Goal: Transaction & Acquisition: Purchase product/service

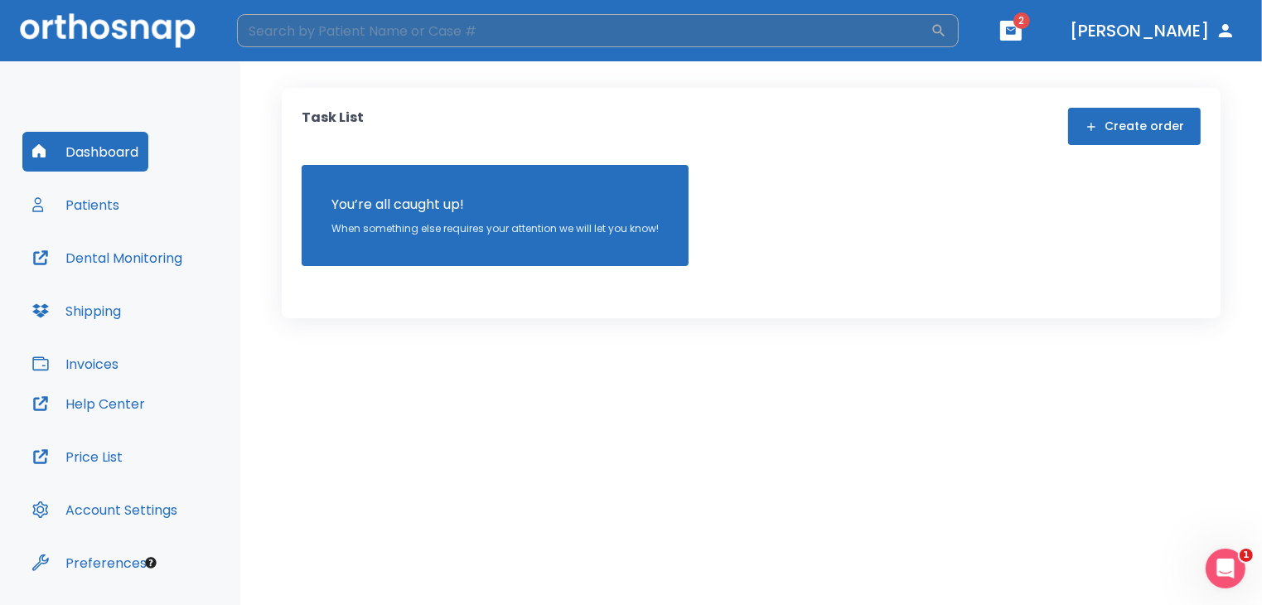
click at [577, 20] on input "search" at bounding box center [584, 30] width 694 height 33
type input "isabell"
click at [66, 212] on button "Patients" at bounding box center [75, 205] width 107 height 40
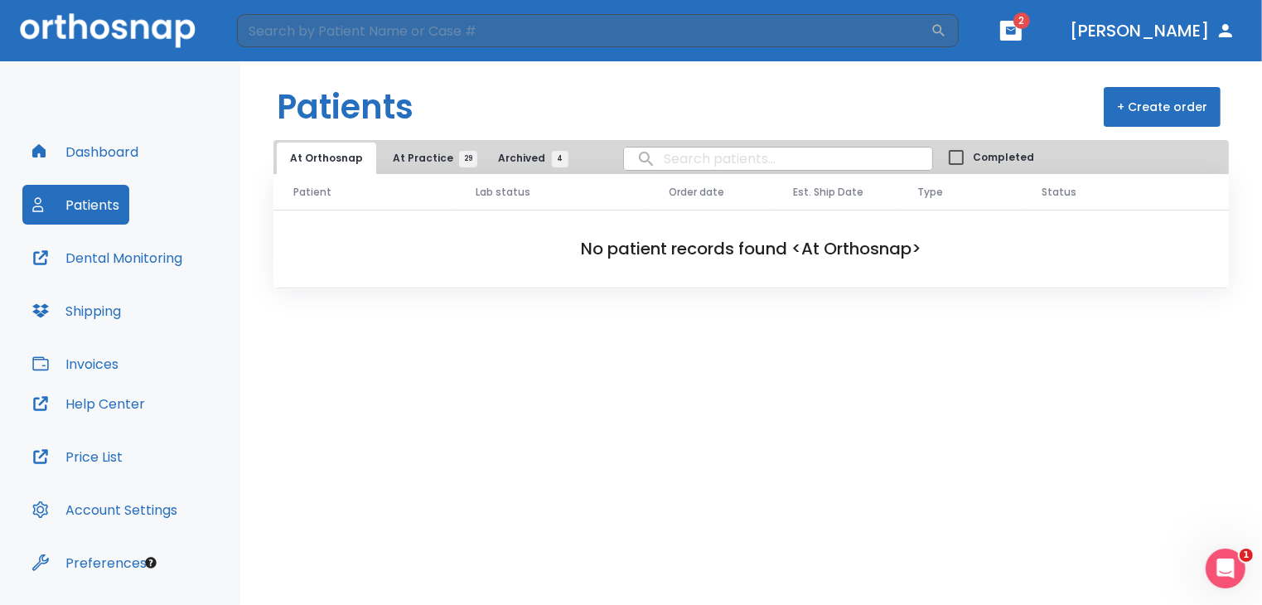
click at [413, 162] on span "At Practice 29" at bounding box center [430, 158] width 75 height 15
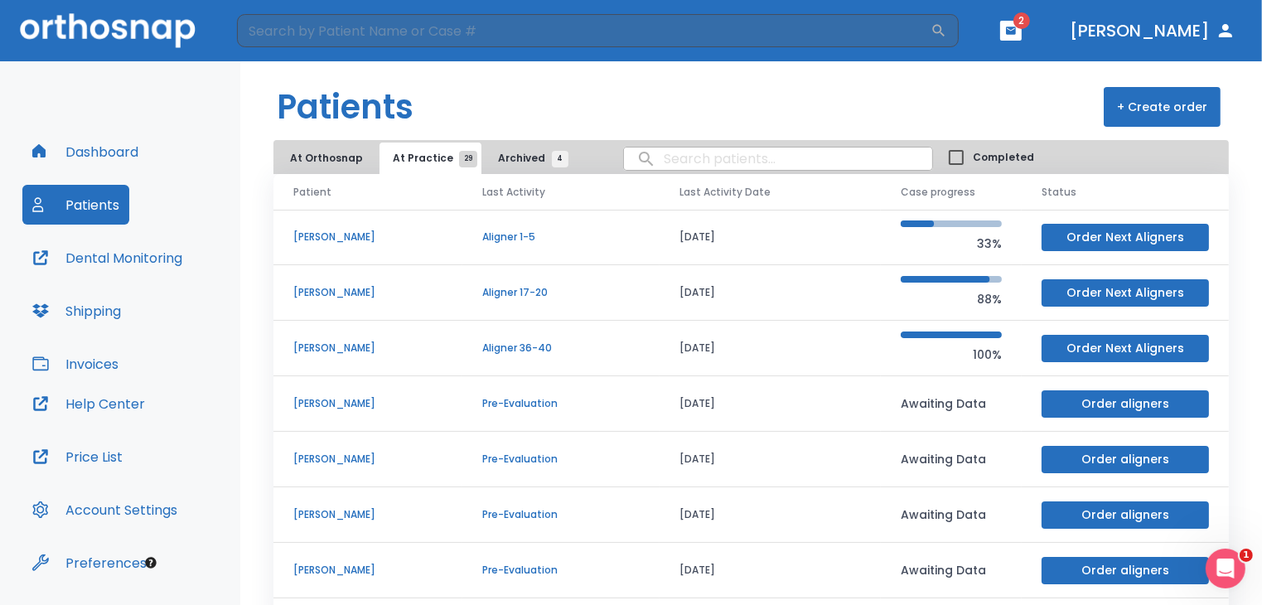
click at [698, 144] on input "search" at bounding box center [778, 159] width 308 height 32
type input "[PERSON_NAME]"
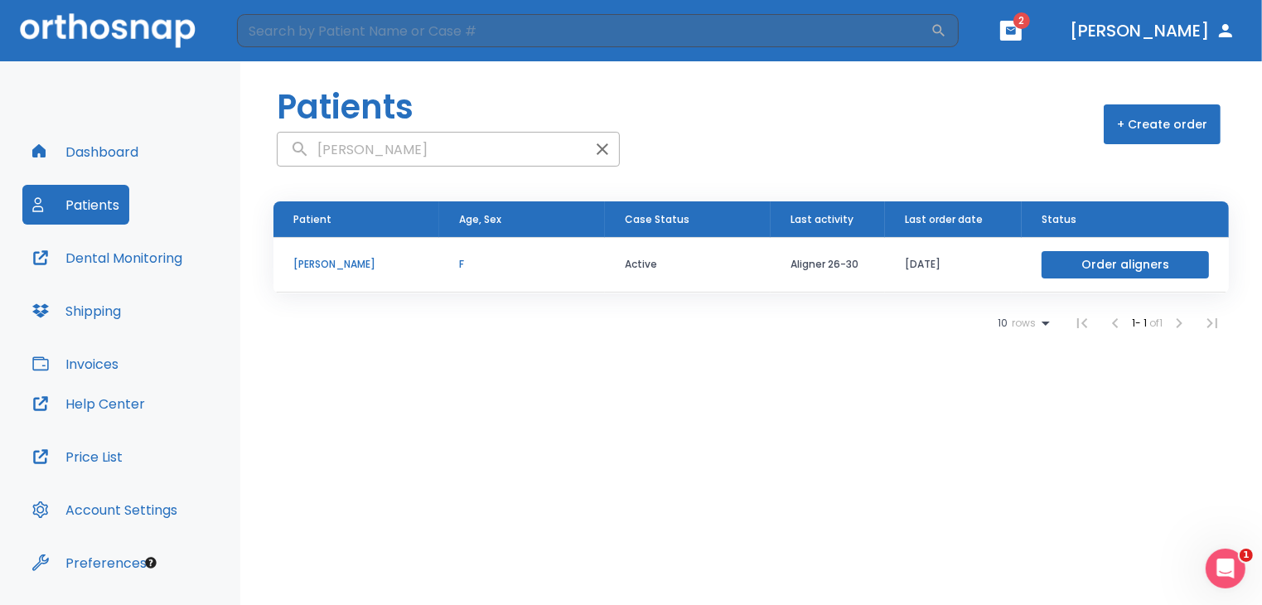
click at [342, 269] on p "[PERSON_NAME]" at bounding box center [356, 264] width 126 height 15
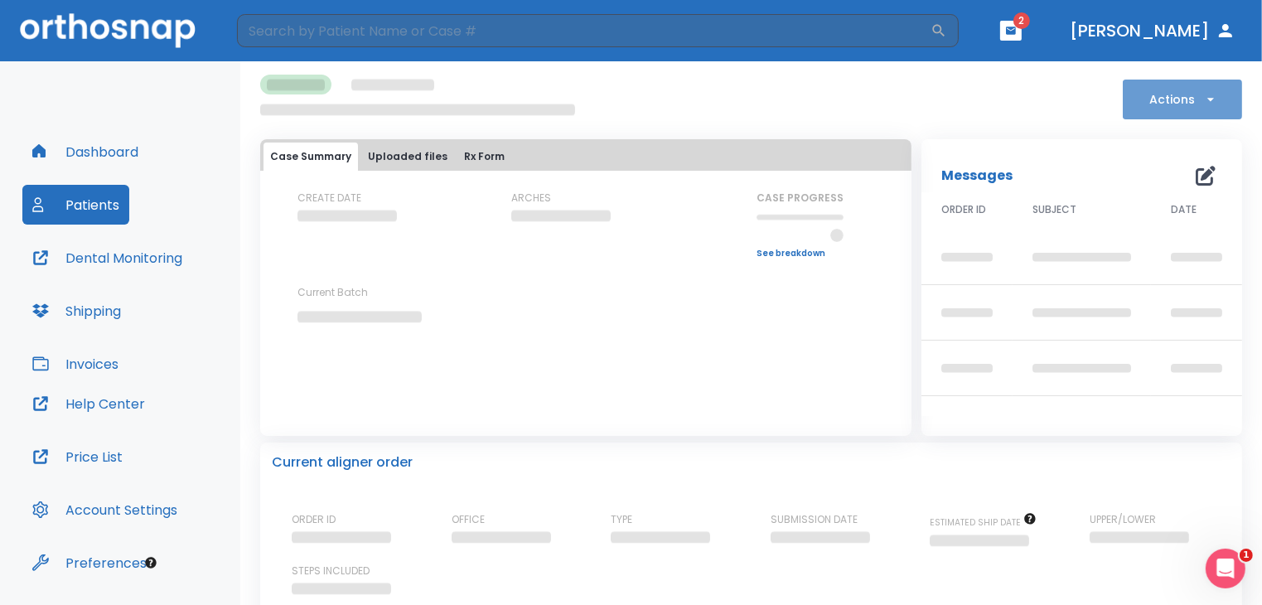
click at [1184, 111] on button "Actions" at bounding box center [1182, 100] width 119 height 40
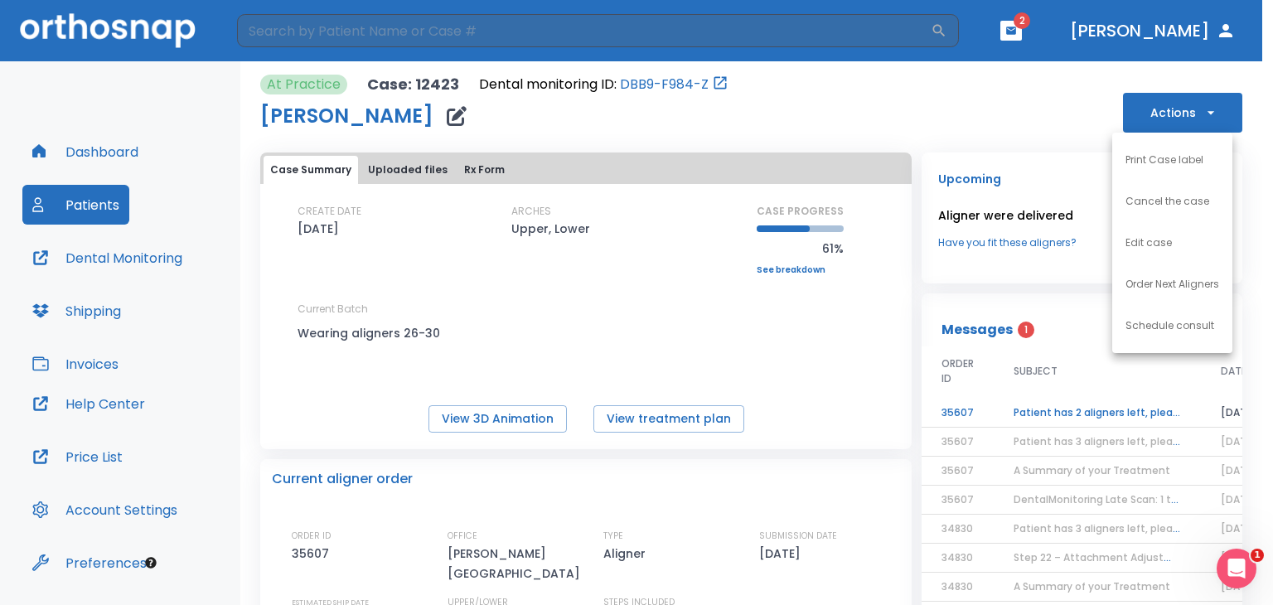
click at [1179, 279] on p "Order Next Aligners" at bounding box center [1173, 284] width 94 height 15
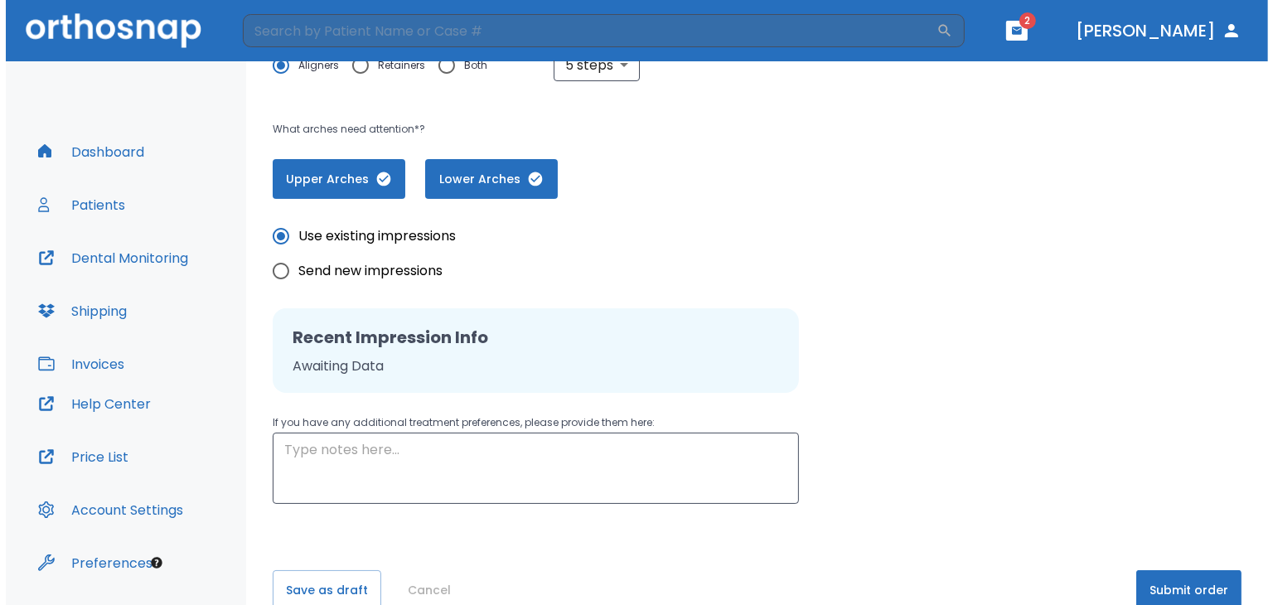
scroll to position [363, 0]
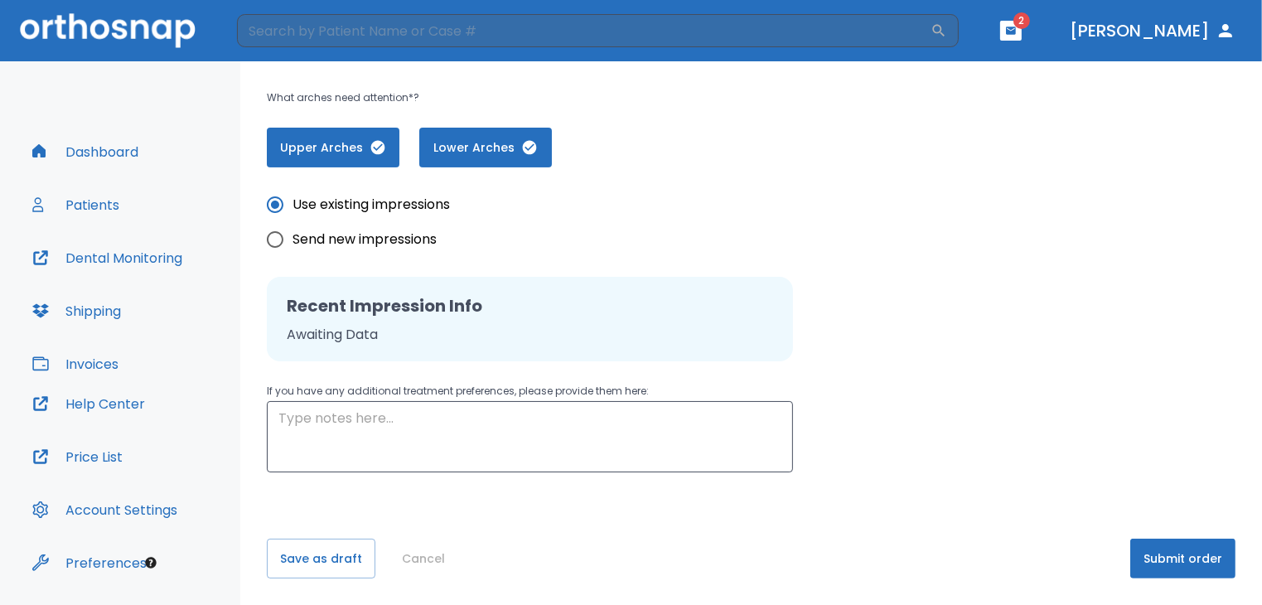
click at [1154, 555] on button "Submit order" at bounding box center [1183, 559] width 105 height 40
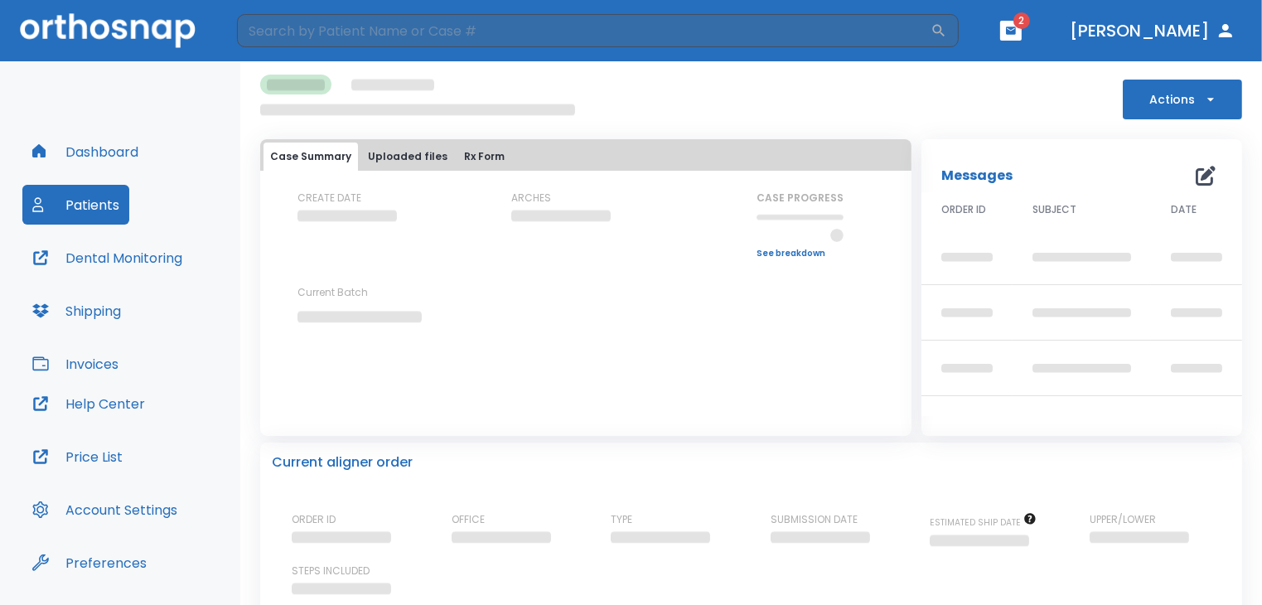
click at [1154, 555] on div "ORDER ID OFFICE TYPE SUBMISSION DATE ESTIMATED SHIP DATE UPPER/LOWER STEPS INCL…" at bounding box center [761, 555] width 939 height 86
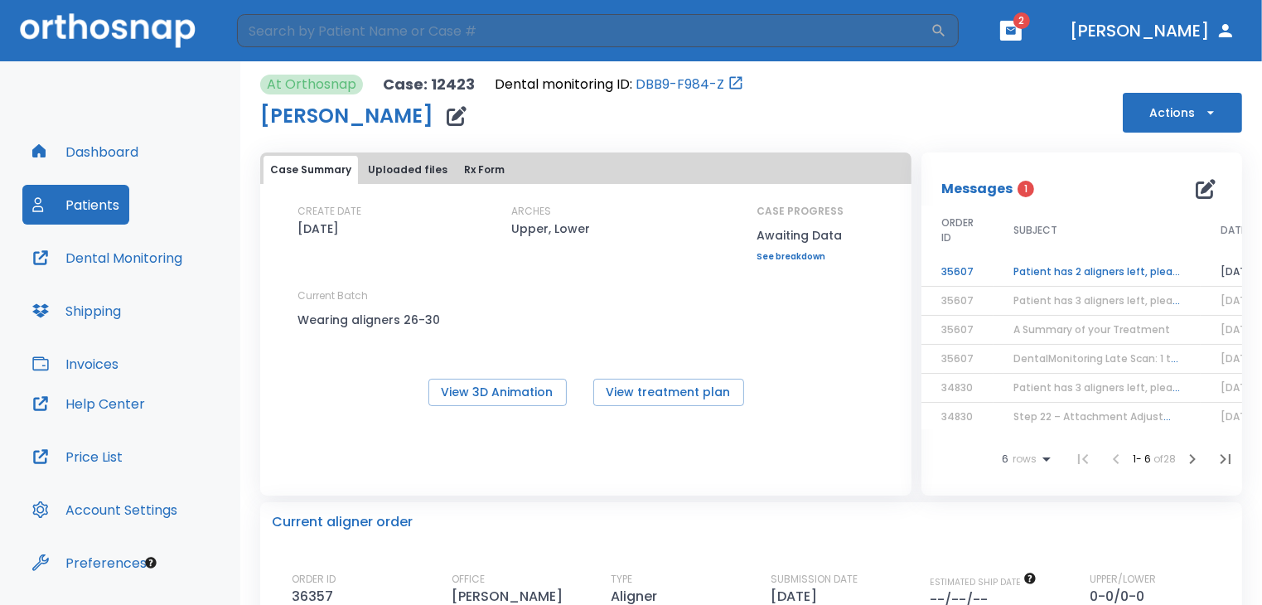
click at [1088, 270] on td "Patient has 2 aligners left, please order next set!" at bounding box center [1097, 272] width 207 height 29
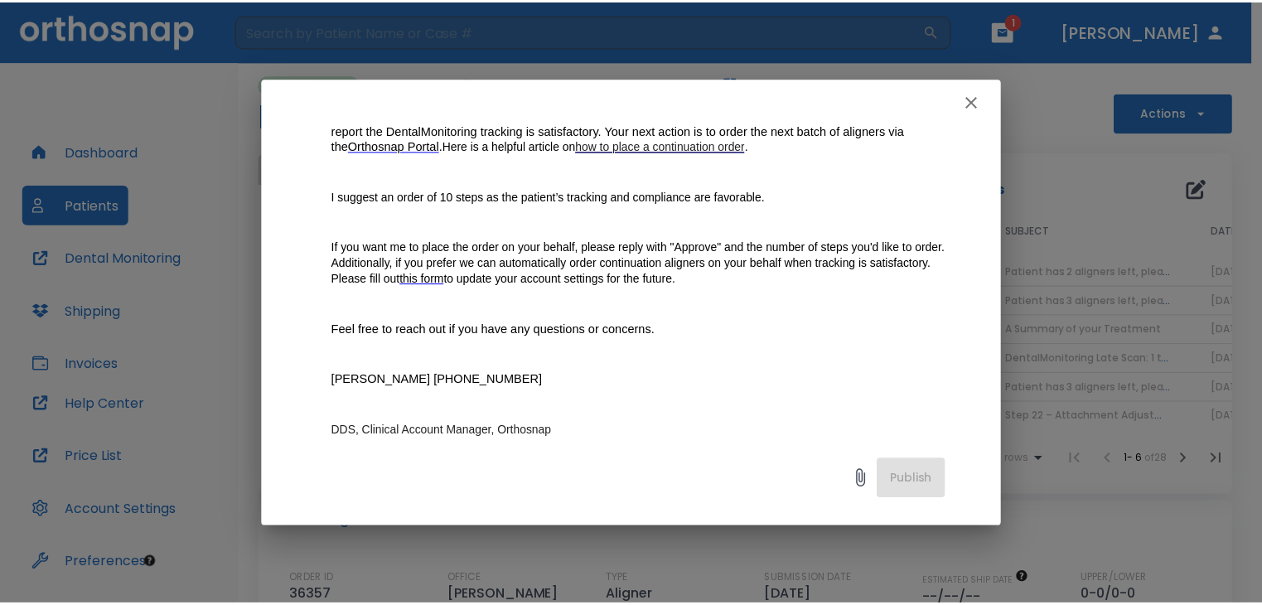
scroll to position [245, 0]
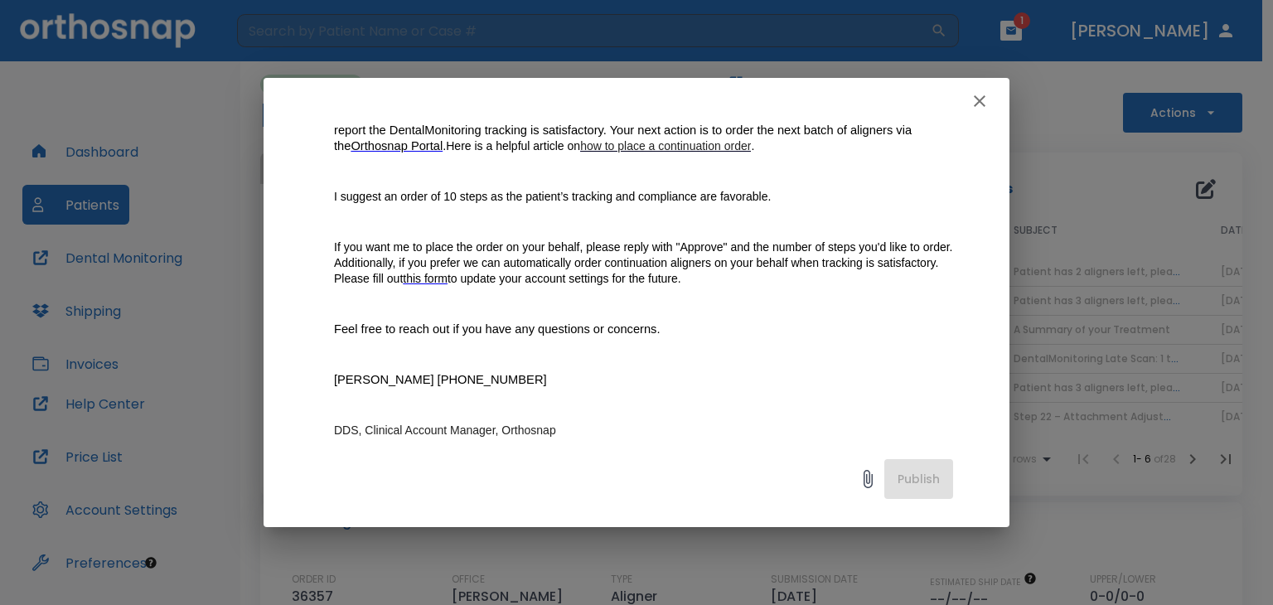
click at [984, 104] on icon "button" at bounding box center [980, 101] width 12 height 12
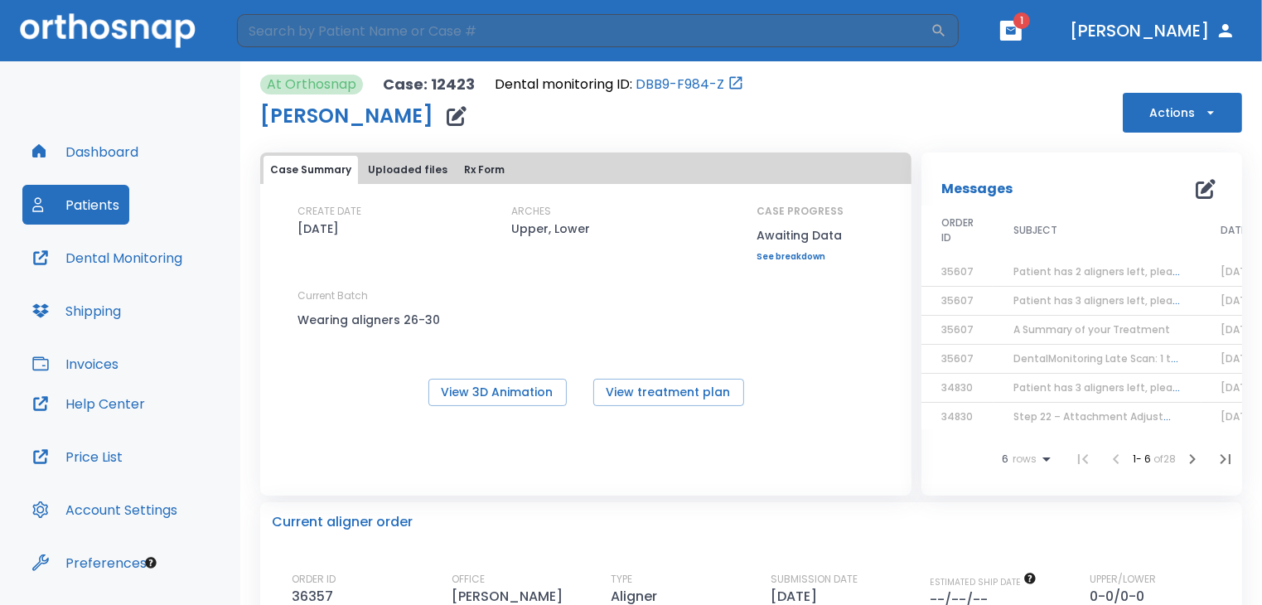
click at [1058, 34] on header "​ 1 [PERSON_NAME]" at bounding box center [631, 30] width 1262 height 61
click at [1022, 37] on button "button" at bounding box center [1011, 31] width 22 height 20
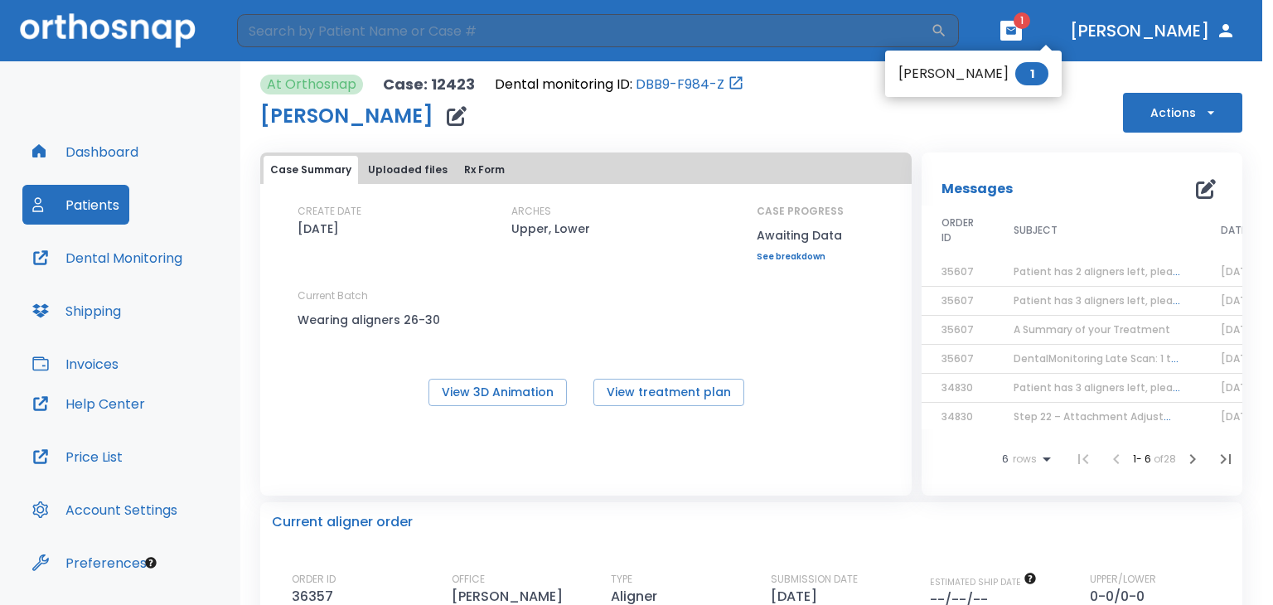
click at [1015, 81] on span "1" at bounding box center [1031, 73] width 33 height 23
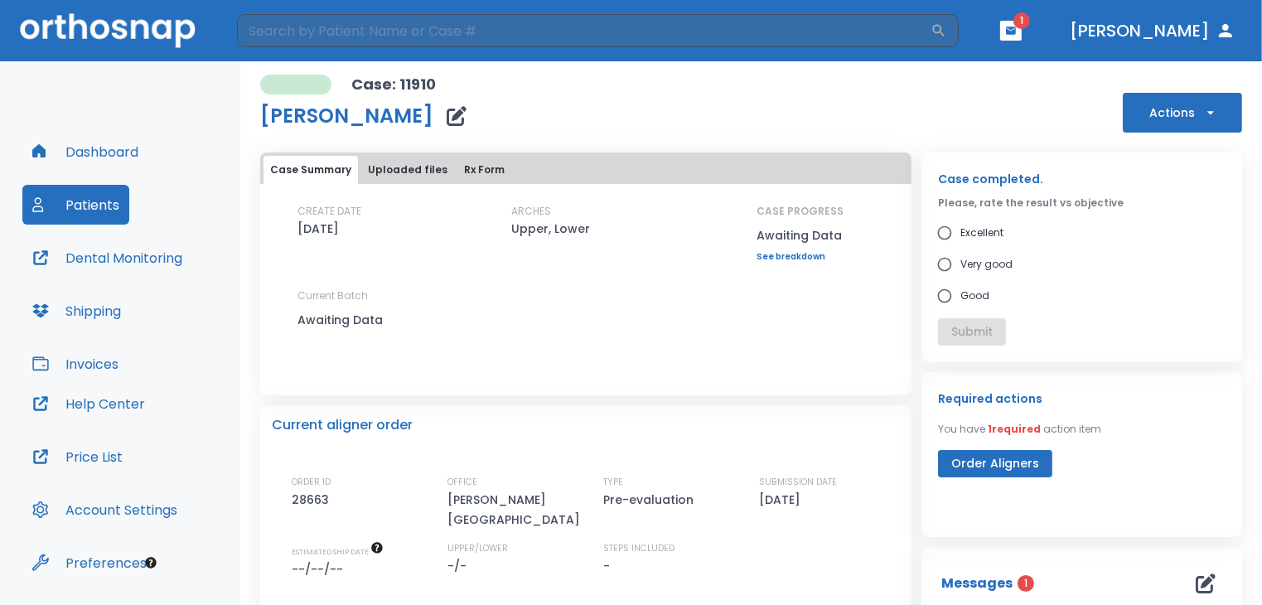
click at [1022, 36] on button "button" at bounding box center [1011, 31] width 22 height 20
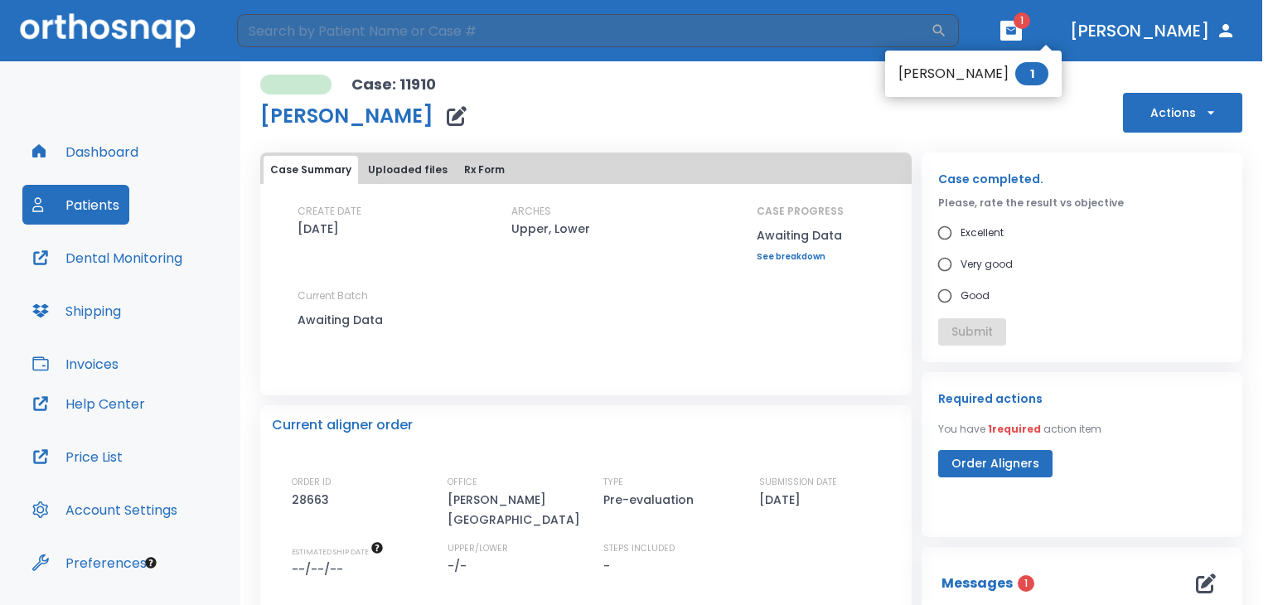
click at [1028, 66] on span "1" at bounding box center [1031, 73] width 33 height 23
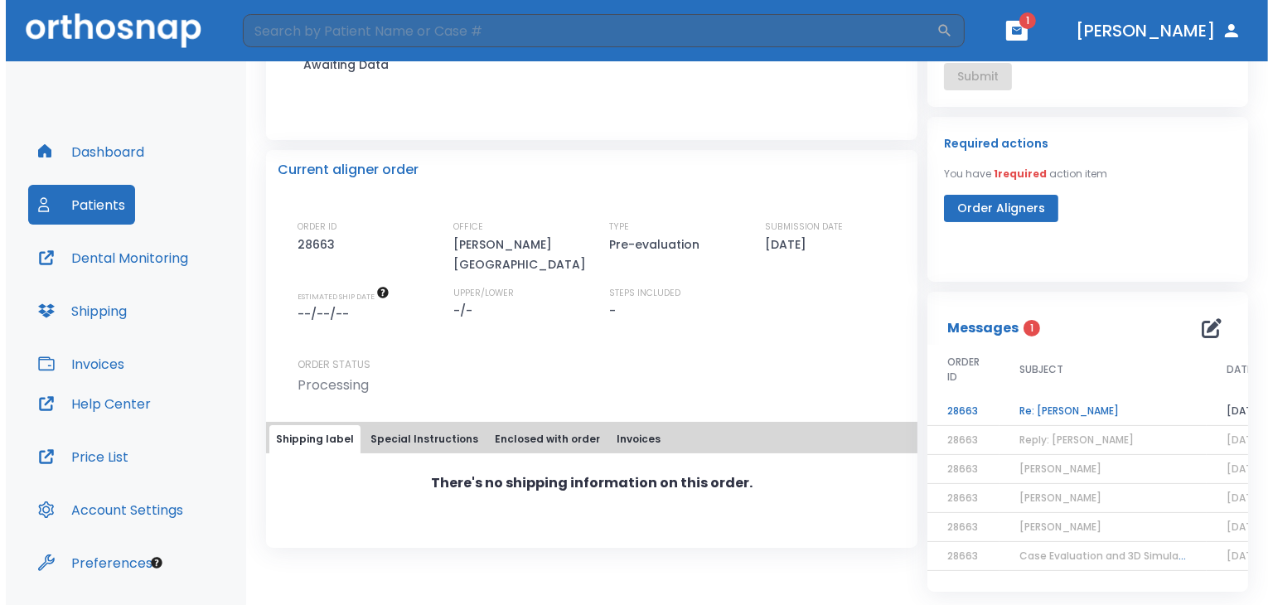
scroll to position [267, 0]
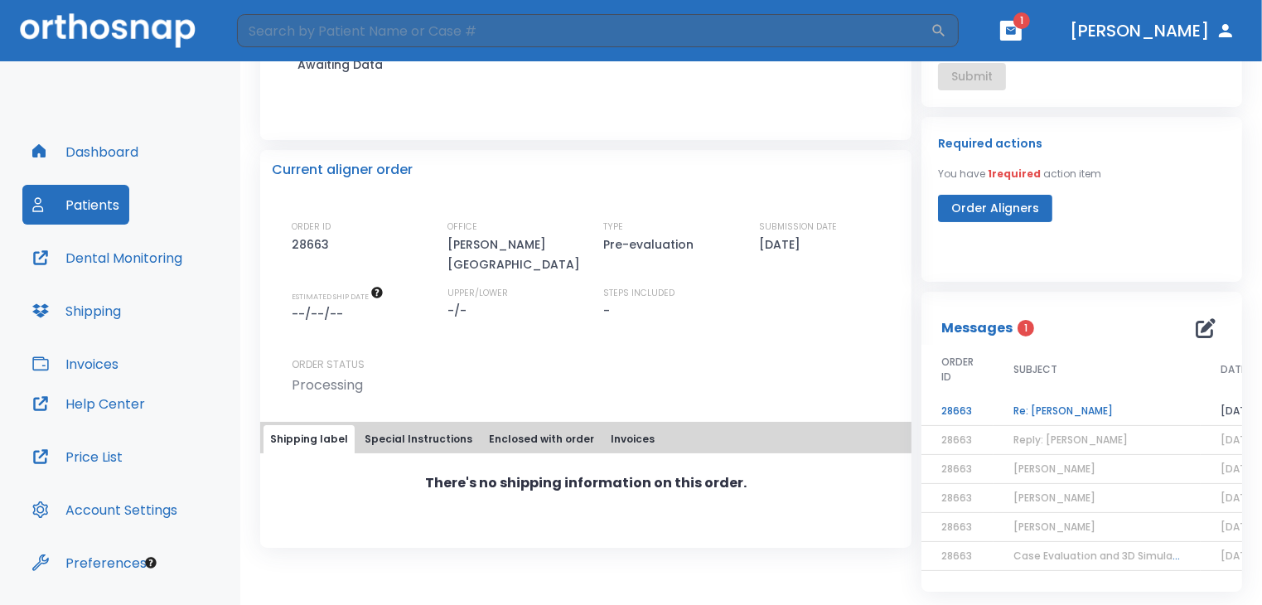
click at [1058, 397] on td "Re: [PERSON_NAME]" at bounding box center [1097, 411] width 207 height 29
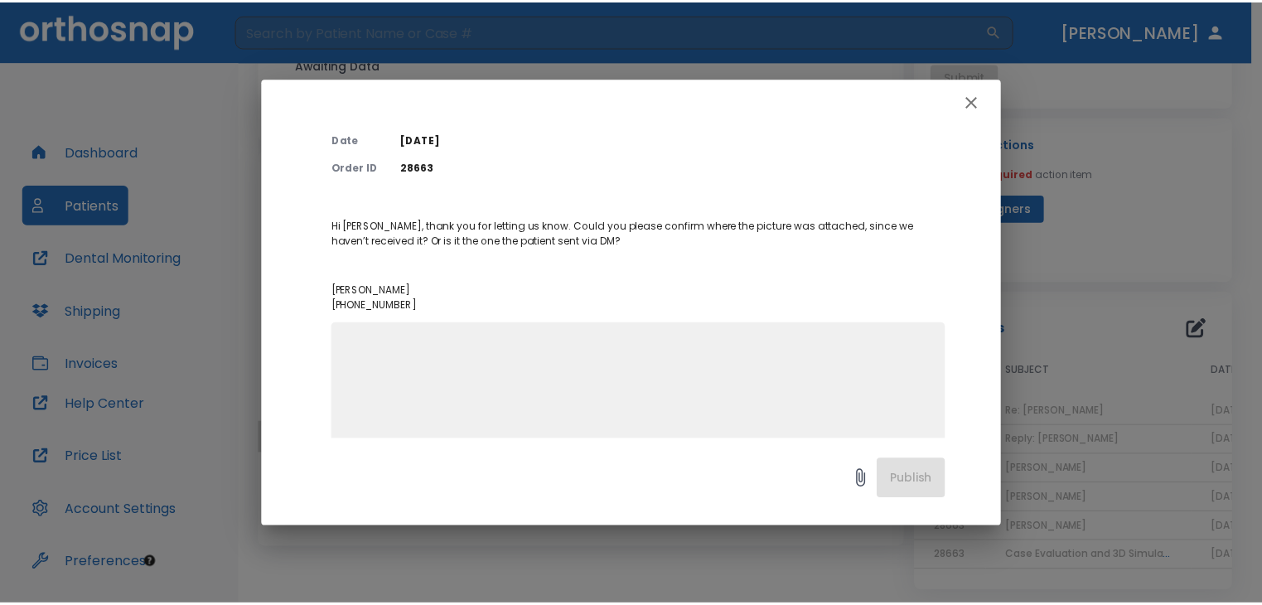
scroll to position [119, 0]
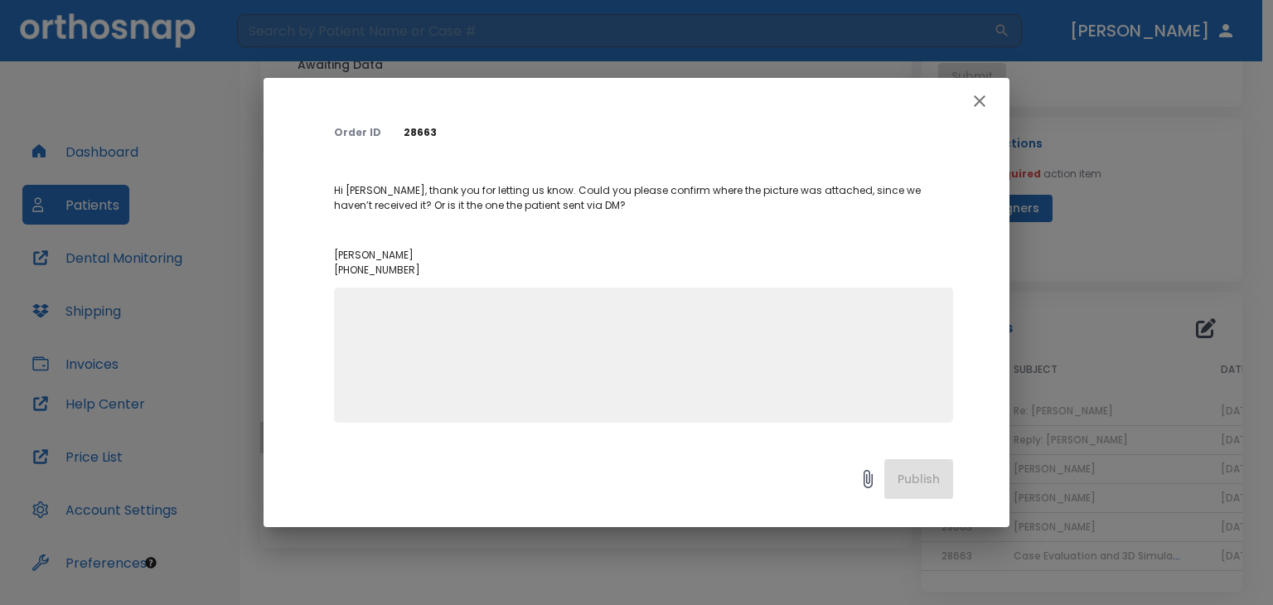
click at [817, 362] on textarea at bounding box center [643, 362] width 599 height 114
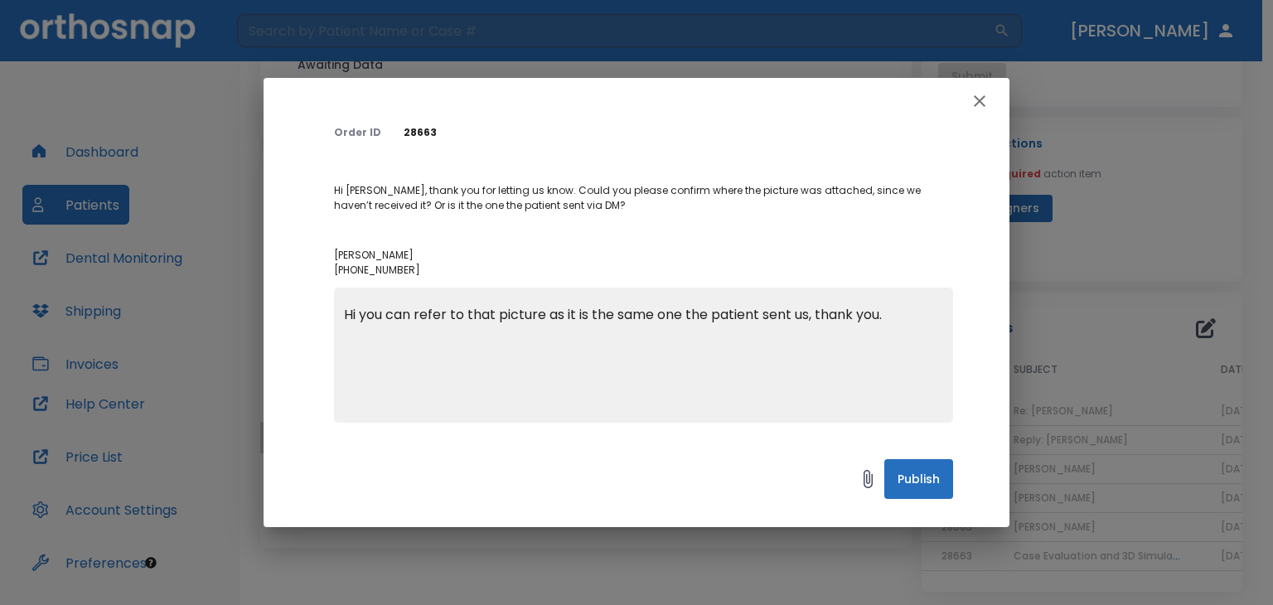
type textarea "Hi you can refer to that picture as it is the same one the patient sent us, tha…"
click at [905, 496] on button "Publish" at bounding box center [918, 479] width 69 height 40
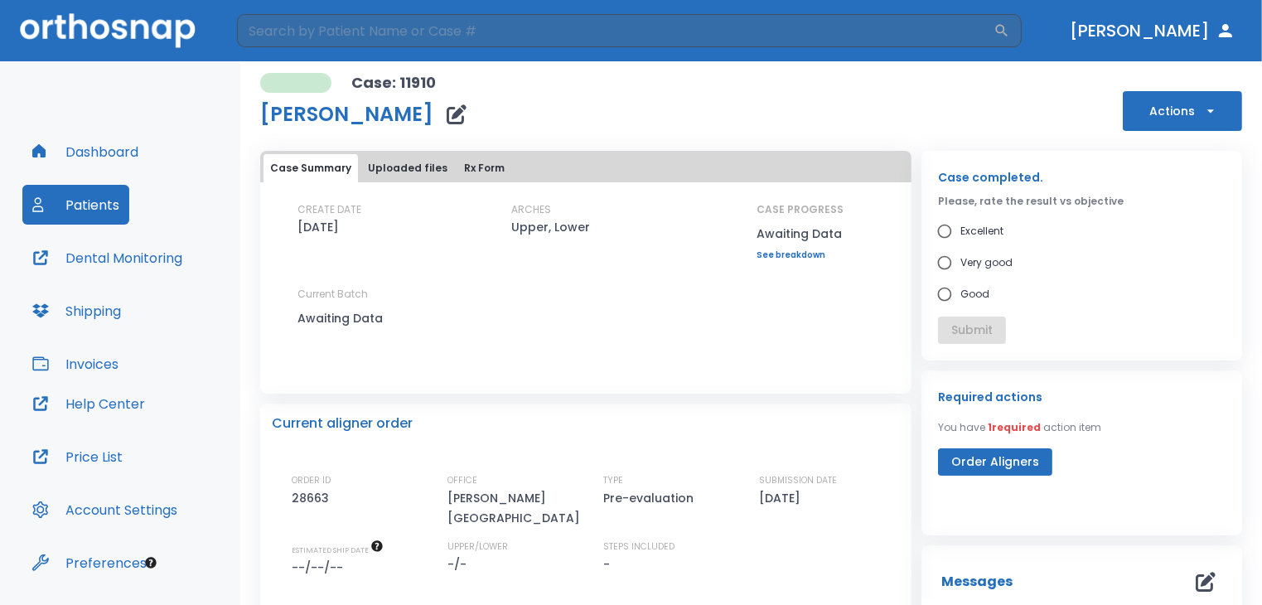
scroll to position [0, 0]
click at [90, 201] on button "Patients" at bounding box center [75, 205] width 107 height 40
